Goal: Information Seeking & Learning: Learn about a topic

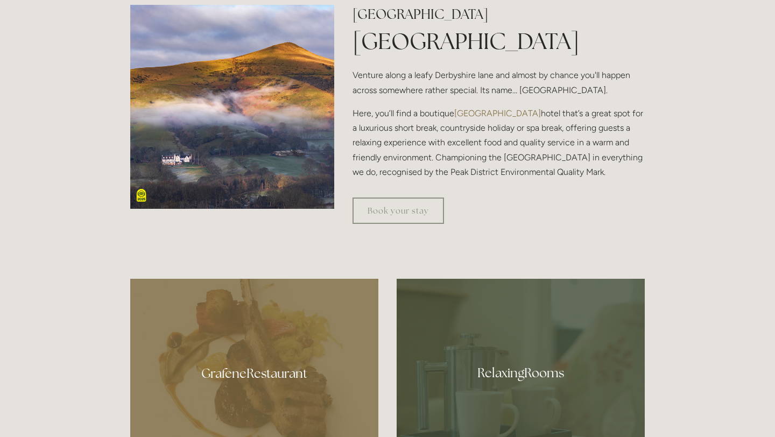
click at [484, 187] on div "[GEOGRAPHIC_DATA] [GEOGRAPHIC_DATA] Venture along a leafy [GEOGRAPHIC_DATA] and…" at bounding box center [498, 96] width 310 height 183
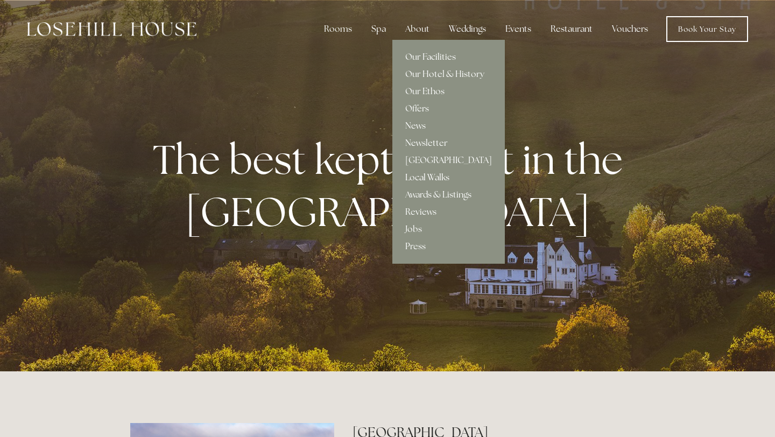
click at [428, 172] on link "Local Walks" at bounding box center [448, 177] width 112 height 17
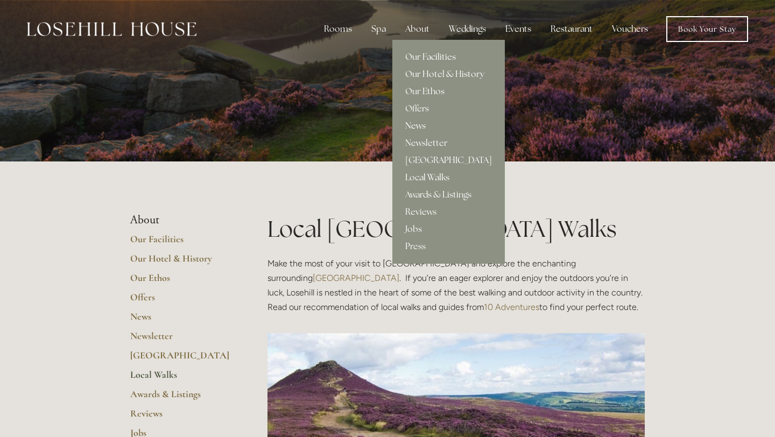
click at [421, 127] on link "News" at bounding box center [448, 125] width 112 height 17
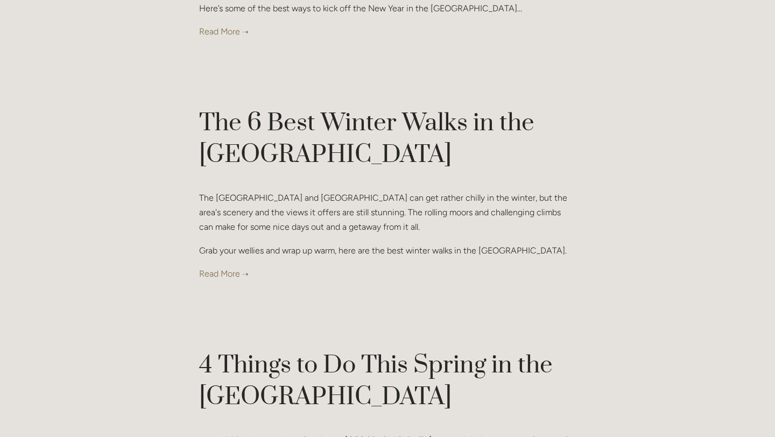
scroll to position [4478, 0]
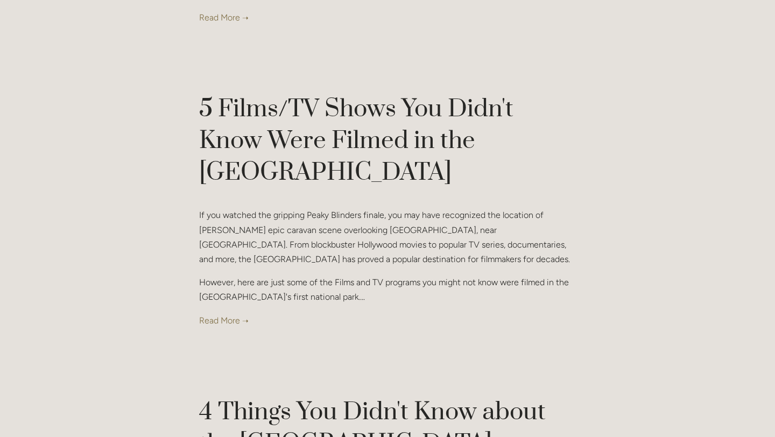
drag, startPoint x: 198, startPoint y: 218, endPoint x: 232, endPoint y: 229, distance: 35.7
copy p "We are lucky to be nestled right in the heart of some of the best walking and o…"
